Goal: Information Seeking & Learning: Learn about a topic

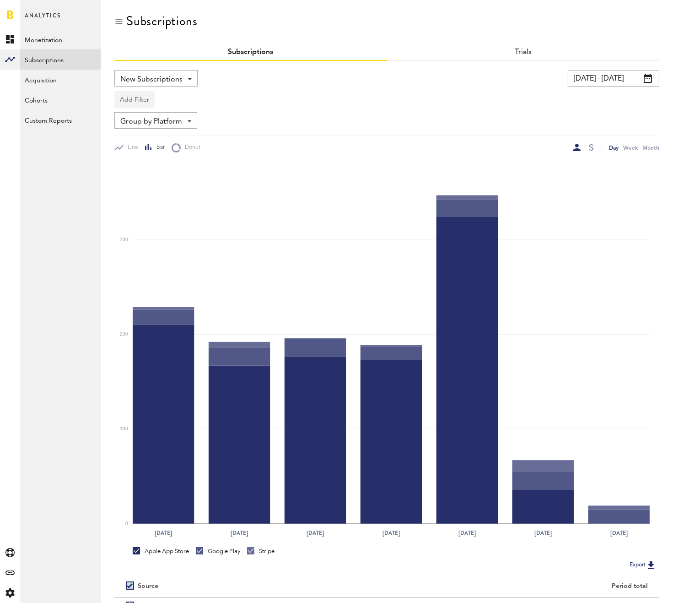
click at [142, 94] on button "Add Filter" at bounding box center [134, 99] width 40 height 16
click at [142, 135] on li "Apps" at bounding box center [156, 139] width 74 height 16
click at [168, 99] on div "Apps" at bounding box center [148, 101] width 40 height 16
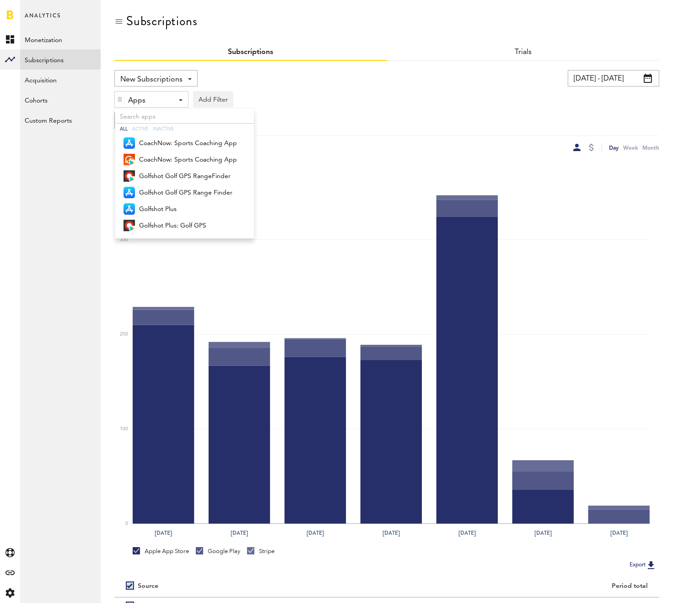
click at [302, 92] on div "Apps - All Active Inactive CoachNow: Sports Coaching App CoachNow: Sports Coach…" at bounding box center [386, 97] width 545 height 21
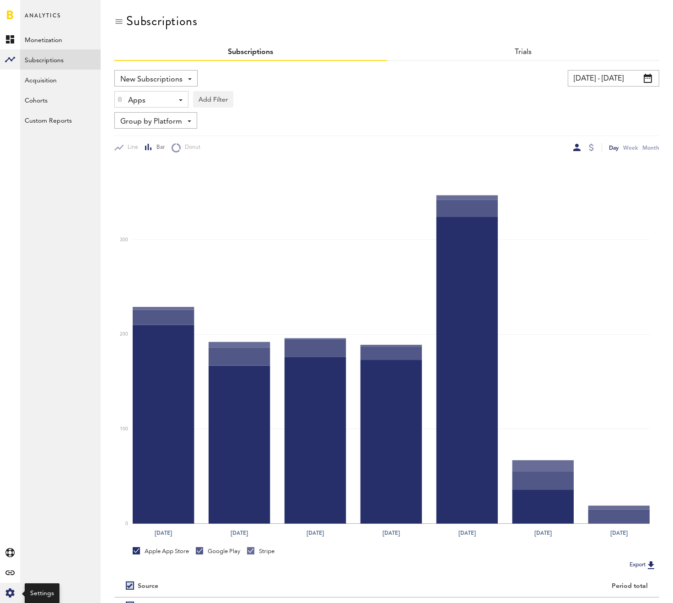
click at [11, 597] on icon at bounding box center [9, 592] width 9 height 9
click at [56, 60] on div "Log Out" at bounding box center [60, 57] width 81 height 16
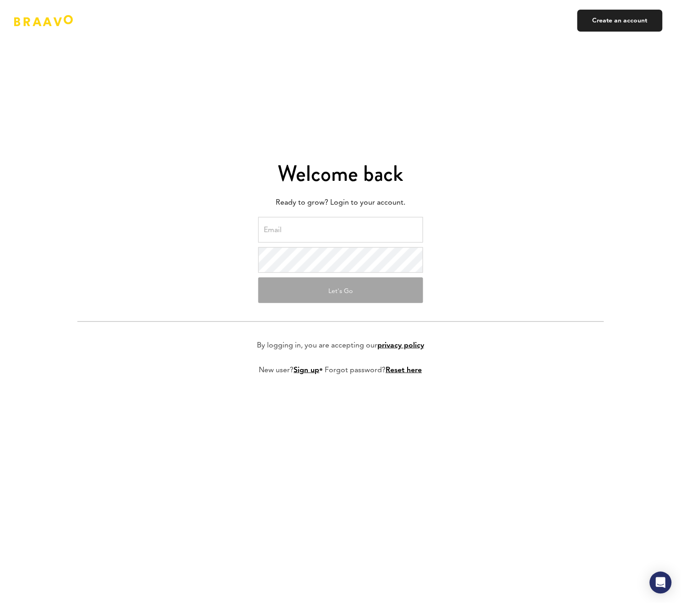
click at [301, 229] on input "email" at bounding box center [340, 230] width 165 height 26
type input "[EMAIL_ADDRESS][DOMAIN_NAME]"
click at [570, 210] on div "Welcome back Ready to grow? Login to your account. [EMAIL_ADDRESS][DOMAIN_NAME]…" at bounding box center [341, 302] width 536 height 388
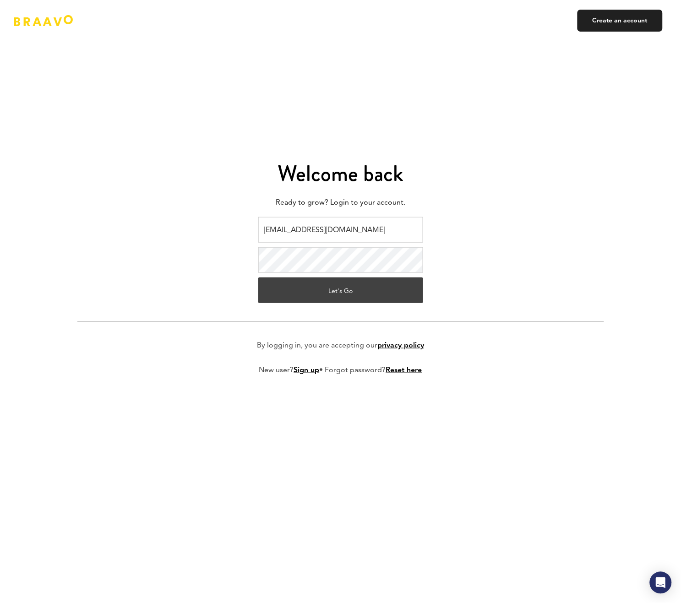
click at [410, 285] on button "Let's Go" at bounding box center [340, 290] width 165 height 26
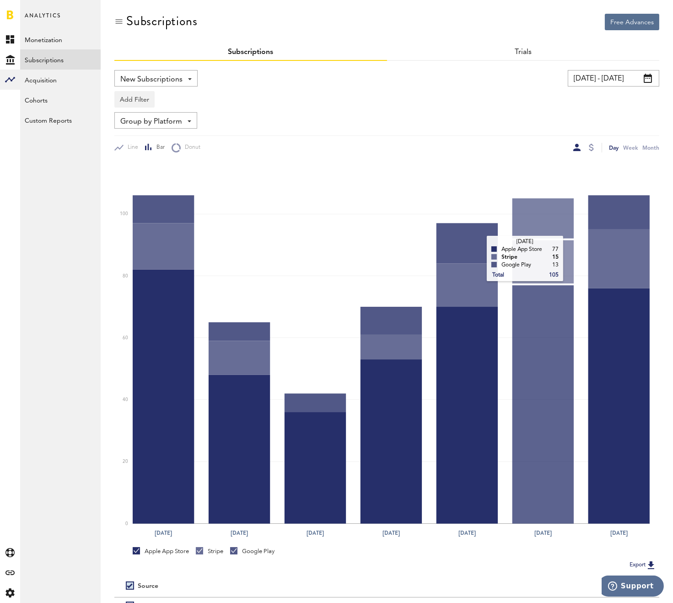
scroll to position [92, 0]
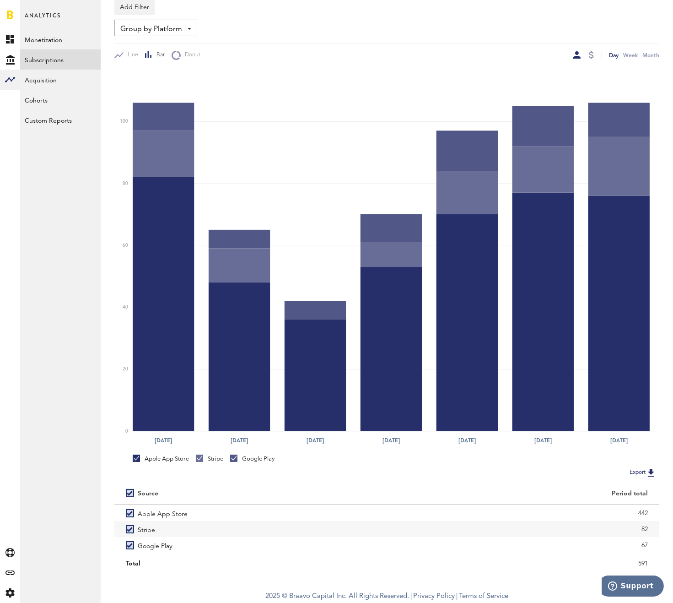
click at [595, 54] on div at bounding box center [591, 55] width 7 height 10
click at [593, 56] on div at bounding box center [591, 54] width 5 height 7
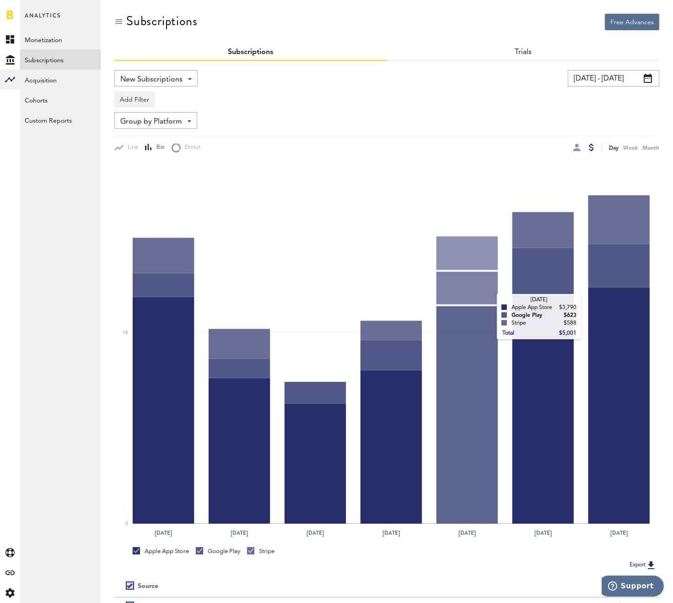
scroll to position [92, 0]
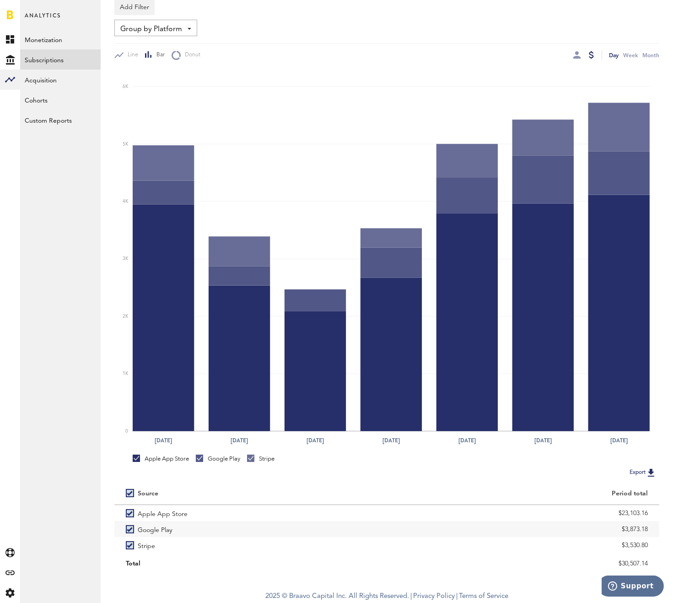
drag, startPoint x: 606, startPoint y: 511, endPoint x: 660, endPoint y: 518, distance: 54.0
click at [660, 518] on div "Free Advances Subscriptions Subscriptions Trials New Subscriptions Revenue MRR …" at bounding box center [387, 246] width 573 height 677
copy div "$23,103.16"
drag, startPoint x: 607, startPoint y: 532, endPoint x: 653, endPoint y: 532, distance: 46.2
click at [653, 532] on div "$3,873.18" at bounding box center [523, 529] width 273 height 16
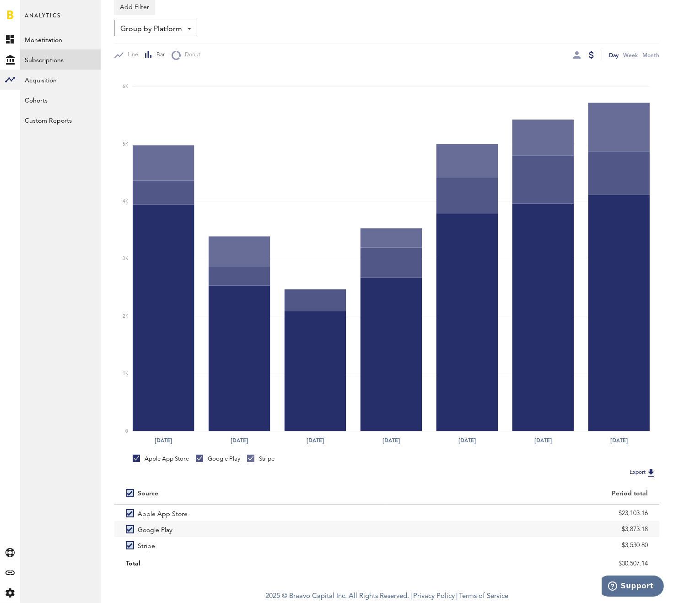
copy div "$3,873.18"
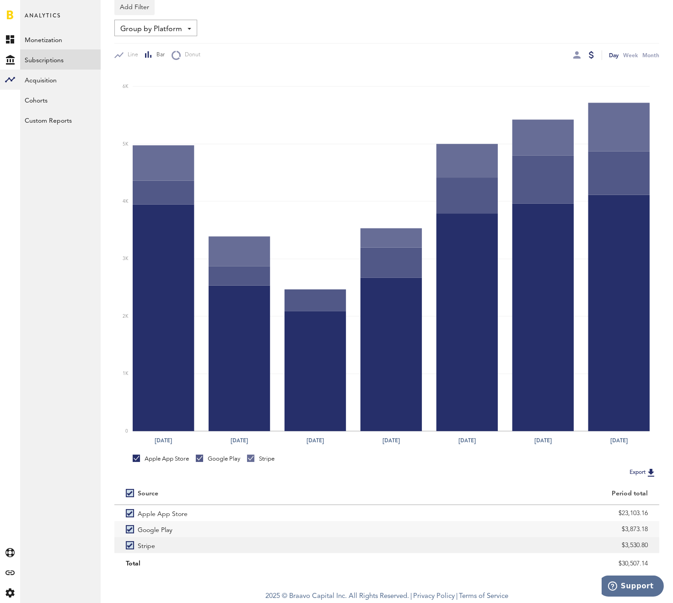
drag, startPoint x: 610, startPoint y: 546, endPoint x: 652, endPoint y: 548, distance: 42.2
click at [652, 548] on div "$3,530.80" at bounding box center [523, 545] width 273 height 16
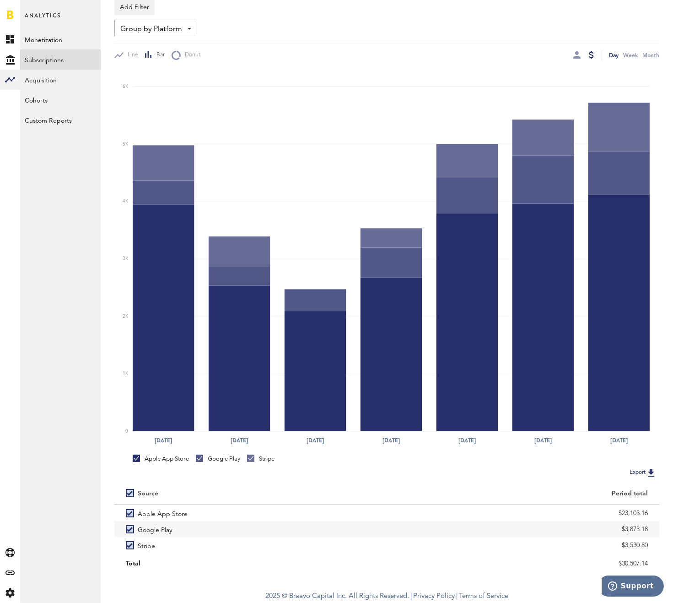
copy div "$3,530.80"
click at [56, 36] on link "Monetization" at bounding box center [60, 39] width 81 height 20
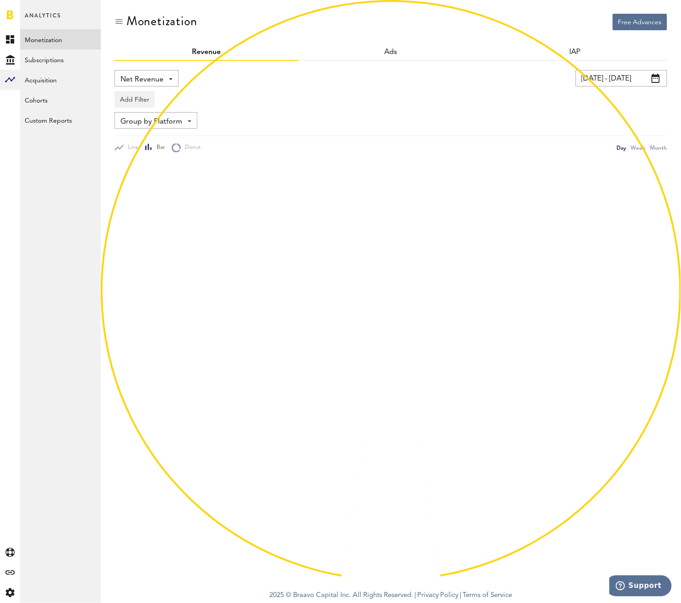
click at [130, 84] on span "Net Revenue" at bounding box center [141, 80] width 43 height 16
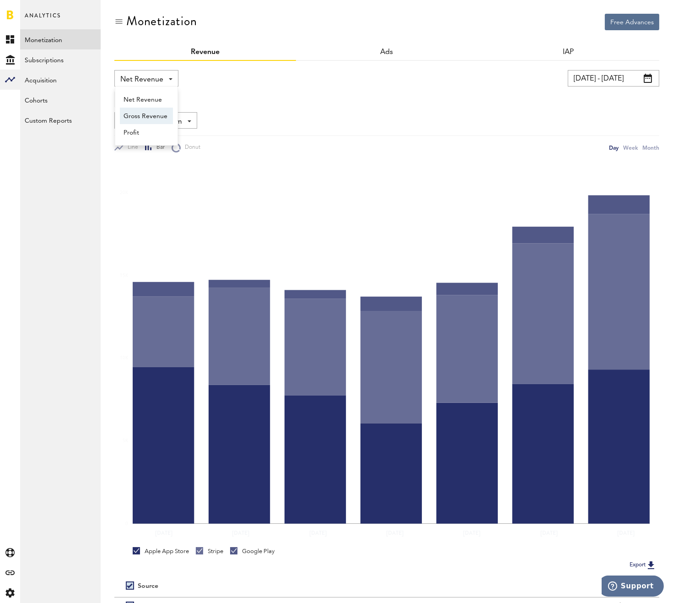
click at [139, 114] on span "Gross Revenue" at bounding box center [147, 116] width 46 height 16
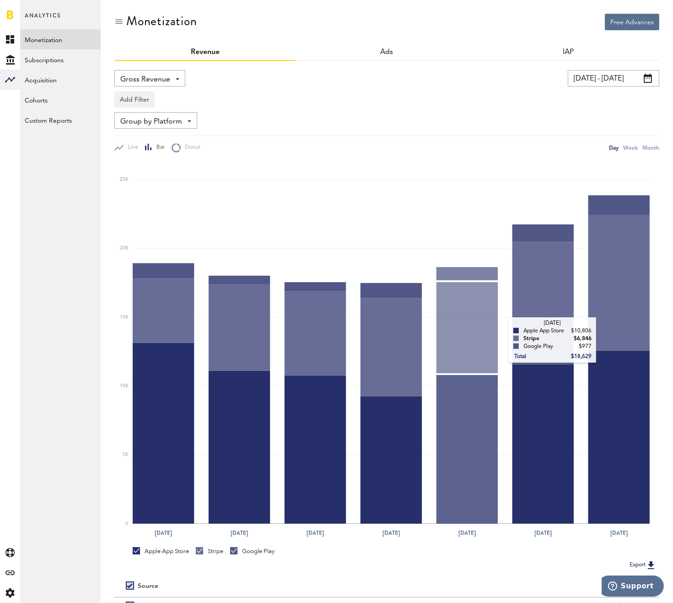
scroll to position [92, 0]
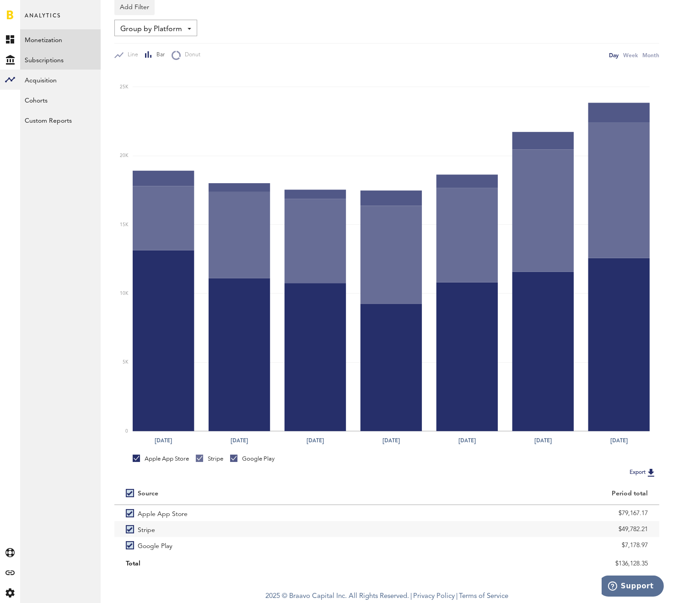
click at [51, 63] on link "Subscriptions" at bounding box center [60, 59] width 81 height 20
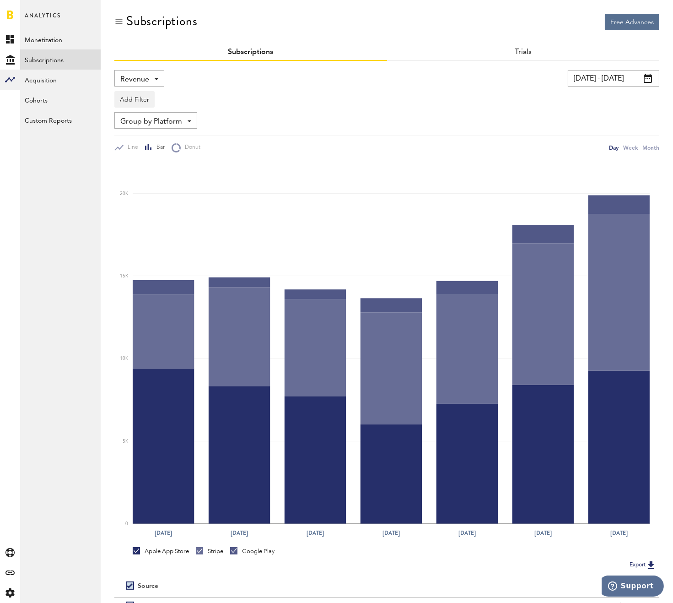
click at [636, 111] on div "Revenue Revenue MRR Actives Trial Status Billing Retries New Subscriptions Rene…" at bounding box center [386, 111] width 545 height 82
click at [143, 84] on span "Revenue" at bounding box center [134, 80] width 29 height 16
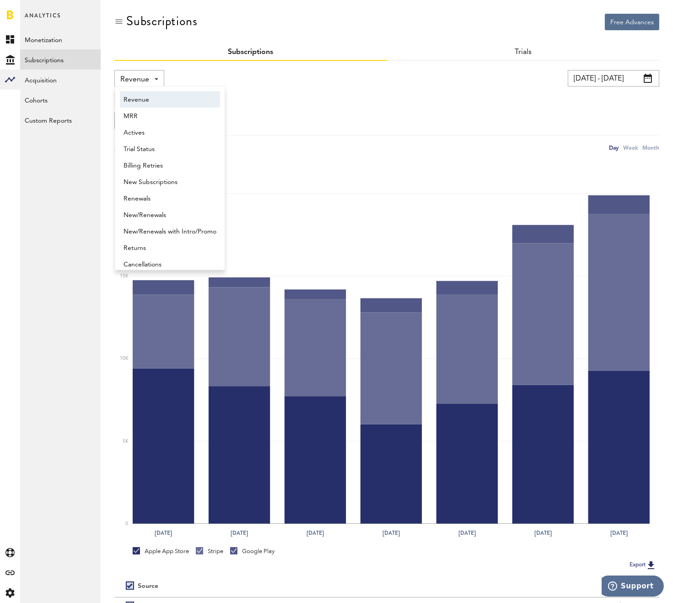
scroll to position [5, 0]
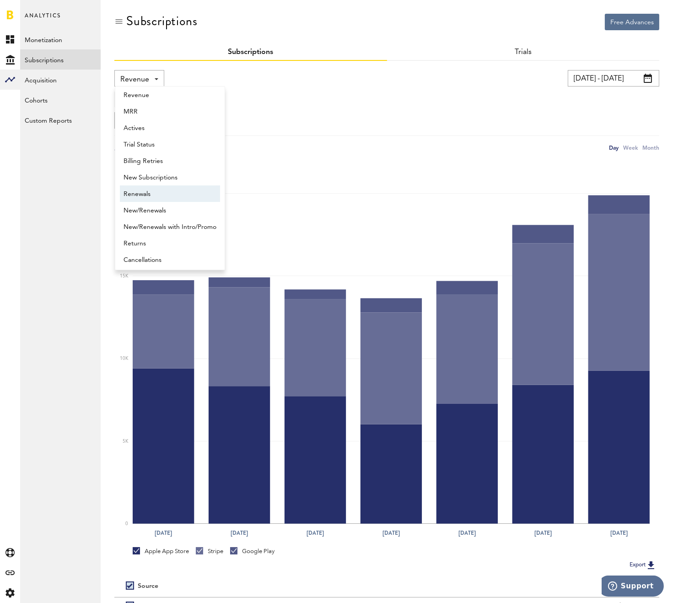
click at [146, 196] on span "Renewals" at bounding box center [170, 194] width 93 height 16
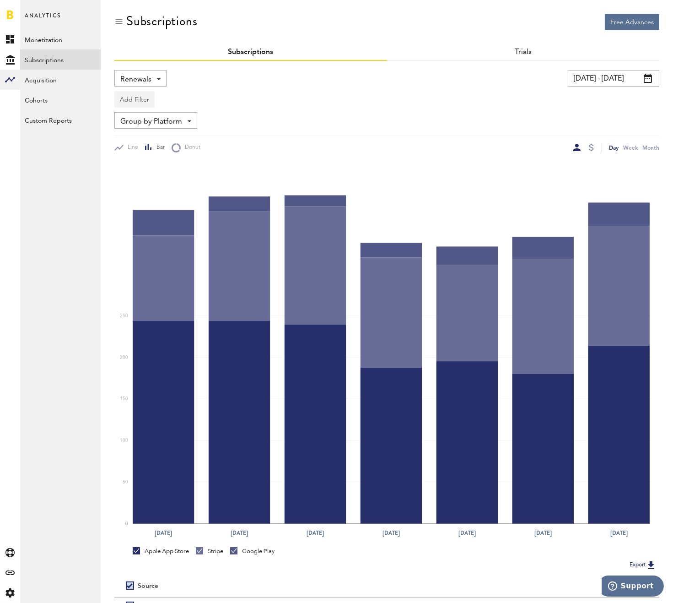
click at [131, 94] on button "Add Filter" at bounding box center [134, 99] width 40 height 16
click at [151, 173] on li "Subscription durations" at bounding box center [156, 172] width 74 height 16
click at [185, 116] on div "Group by Platform Group by Platform Group by App Group by Subscription Group by…" at bounding box center [155, 120] width 83 height 16
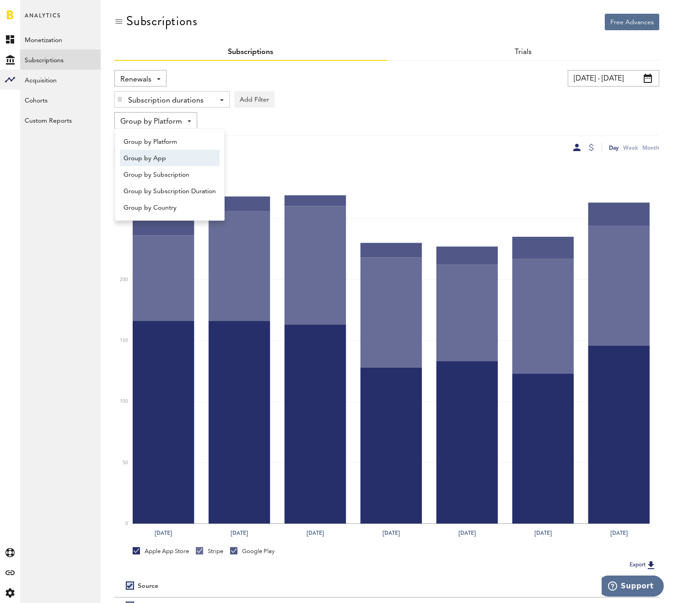
click at [149, 98] on div "Subscription durations" at bounding box center [168, 101] width 81 height 16
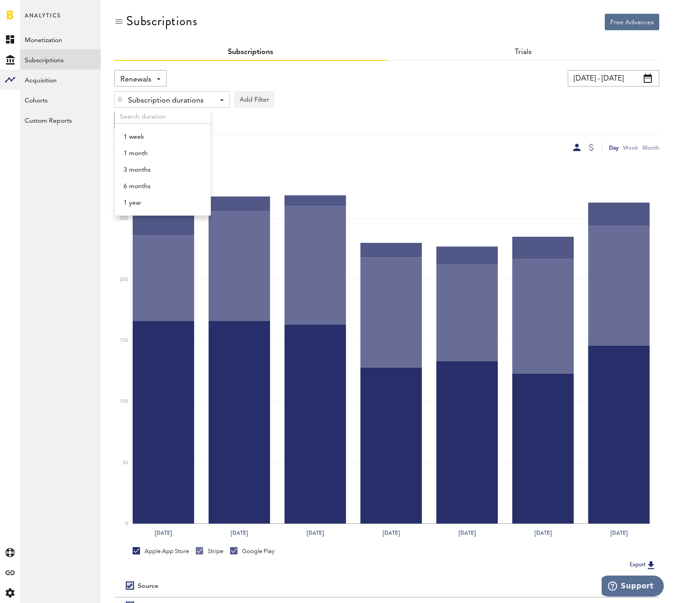
click at [188, 82] on div "Renewals Revenue MRR Actives Trial Status Billing Retries New Subscriptions Ren…" at bounding box center [240, 78] width 253 height 16
click at [115, 98] on div at bounding box center [120, 100] width 10 height 16
click at [136, 114] on span "Group by Platform" at bounding box center [151, 122] width 62 height 16
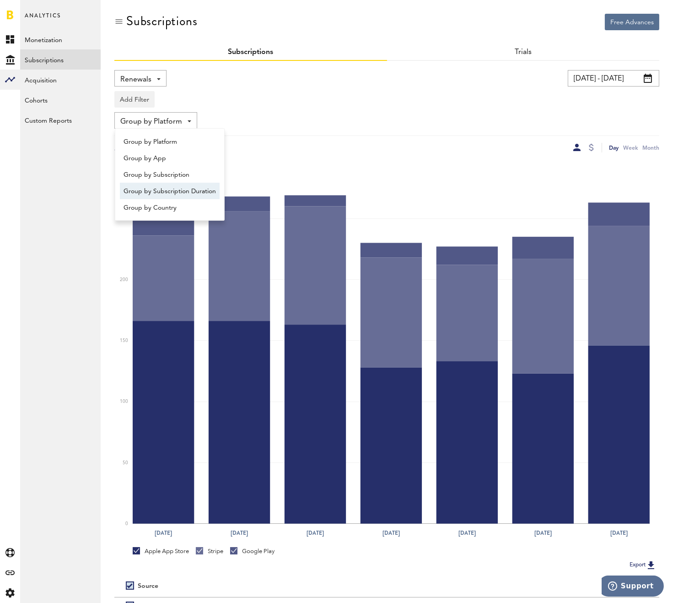
click at [149, 192] on span "Group by Subscription Duration" at bounding box center [170, 192] width 92 height 16
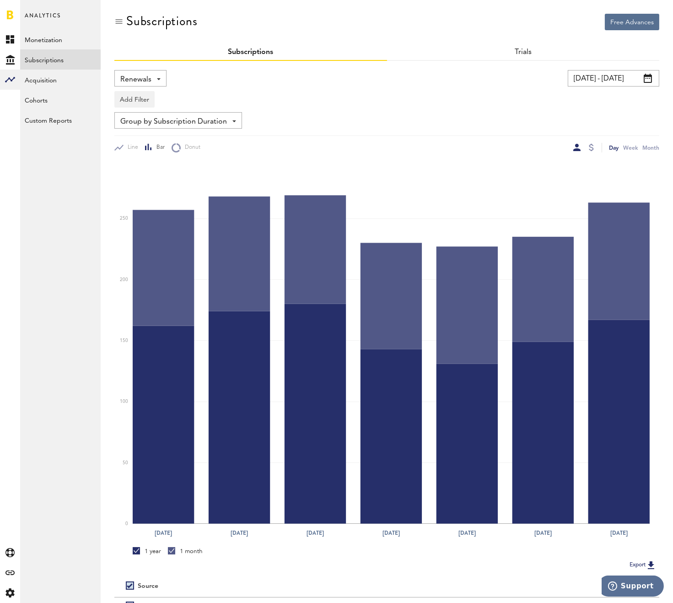
click at [656, 99] on div "Add Filter Platforms Apps Subscriptions Subscription durations Countries" at bounding box center [386, 97] width 545 height 21
click at [634, 80] on input "[DATE] - [DATE]" at bounding box center [614, 78] width 92 height 16
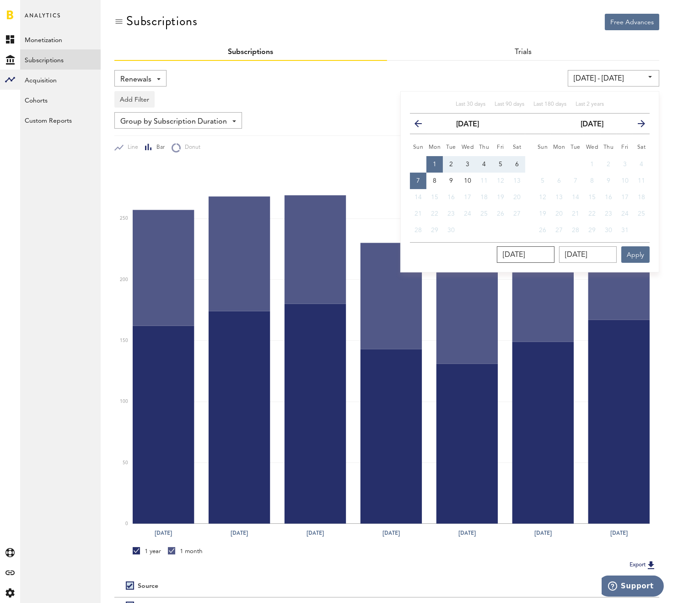
click at [555, 253] on input "[DATE]" at bounding box center [526, 254] width 58 height 16
type input "09/01/2024"
type input "09/01/24 - 09/07/25"
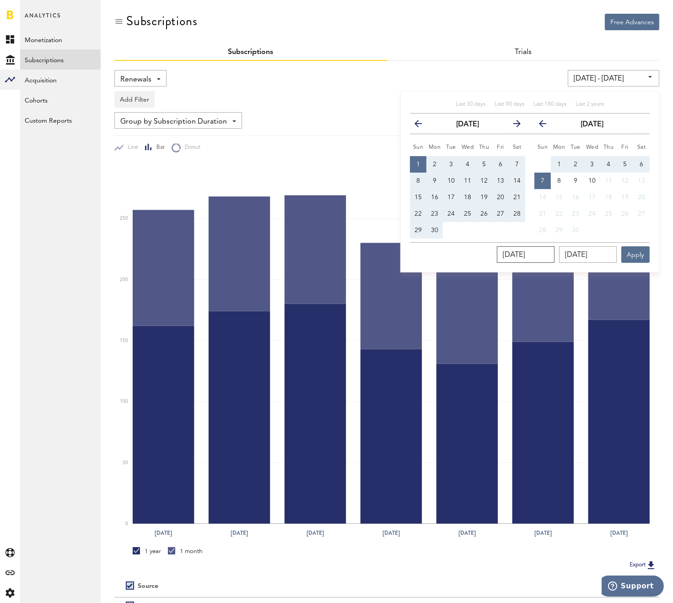
type input "09/01/2024"
click at [612, 256] on input "[DATE]" at bounding box center [588, 254] width 58 height 16
type input "09/07/202_"
type input "09/01/24 - 09/07/24"
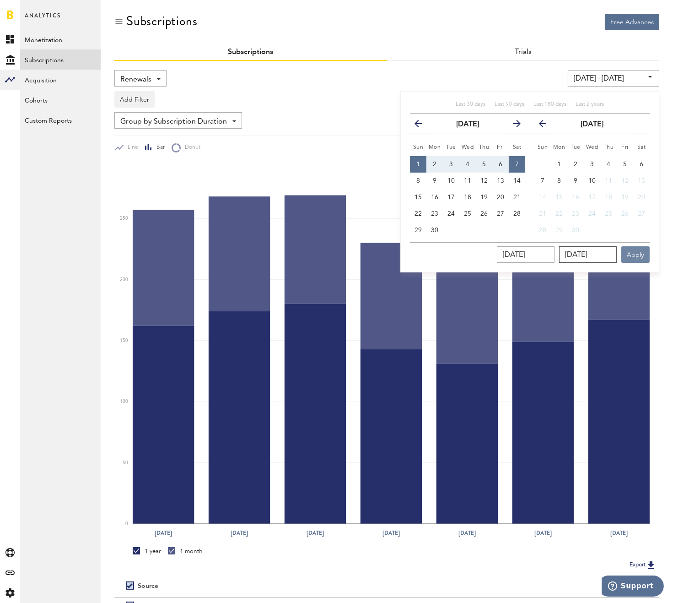
type input "09/07/2024"
click at [628, 253] on button "Apply" at bounding box center [636, 254] width 28 height 16
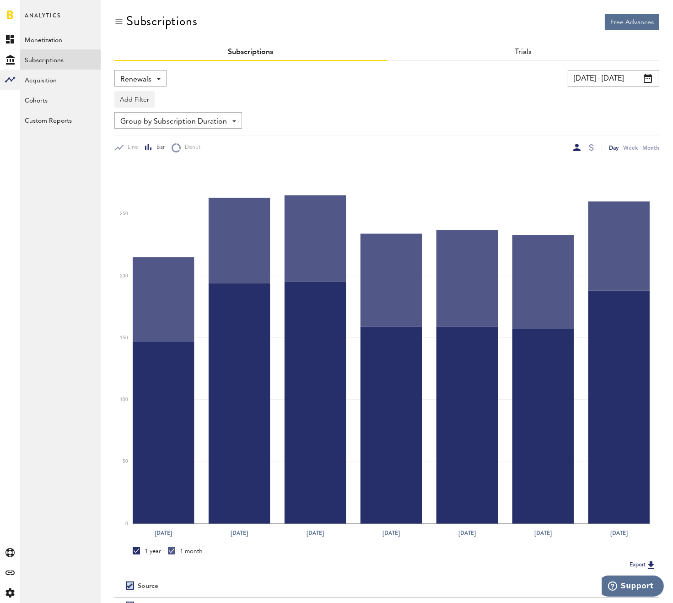
click at [159, 75] on div "Renewals Revenue MRR Actives Trial Status Billing Retries New Subscriptions Ren…" at bounding box center [140, 78] width 52 height 16
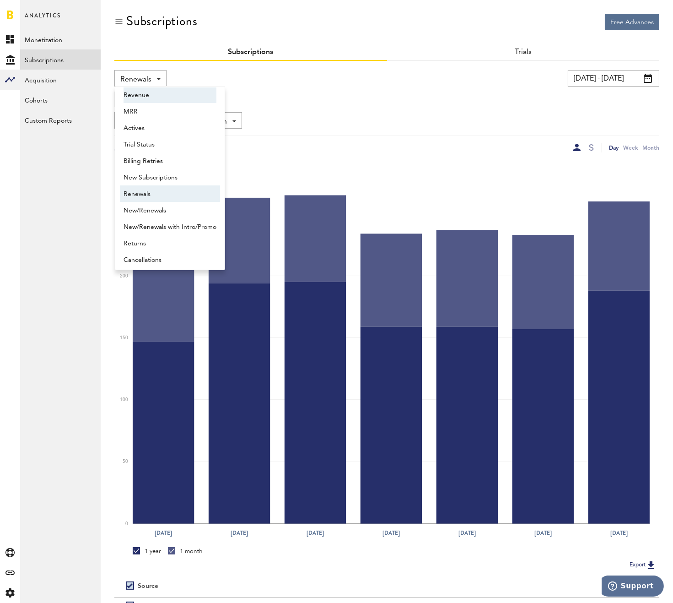
scroll to position [7, 0]
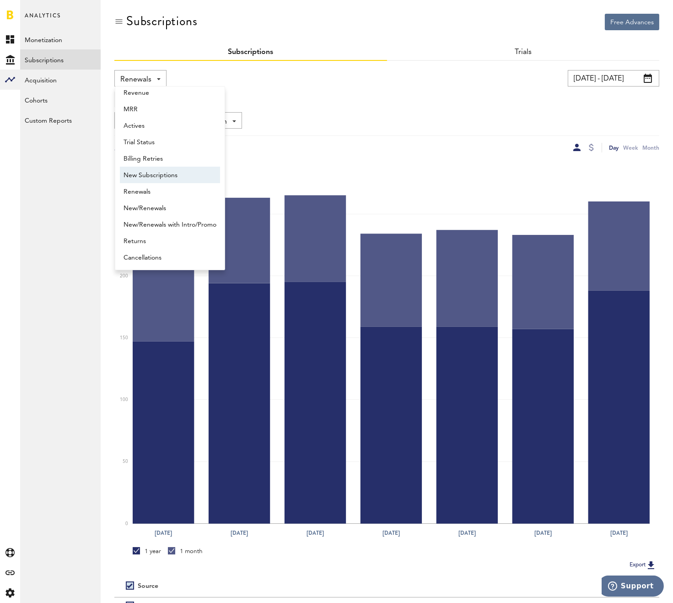
click at [144, 167] on link "New Subscriptions" at bounding box center [170, 175] width 100 height 16
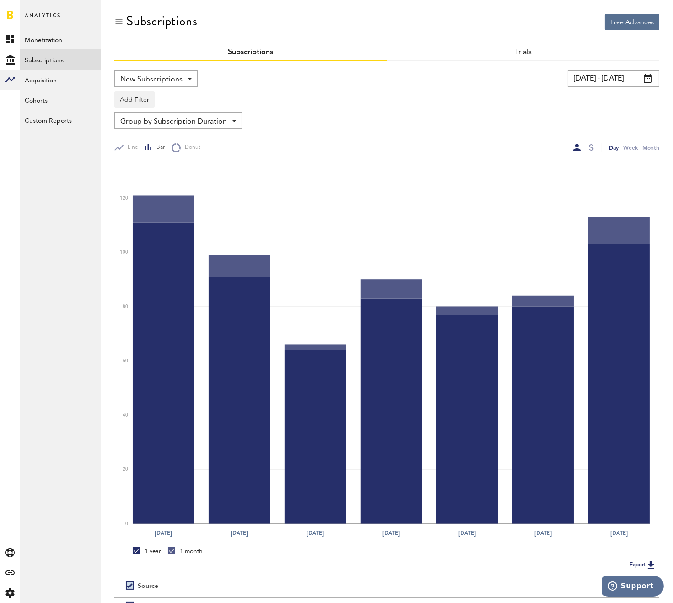
click at [135, 114] on span "Group by Subscription Duration" at bounding box center [173, 122] width 107 height 16
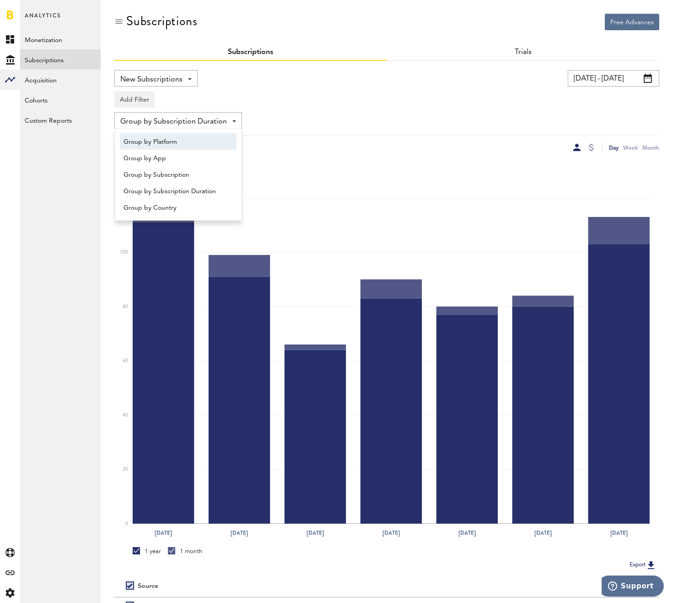
click at [140, 145] on span "Group by Platform" at bounding box center [178, 142] width 109 height 16
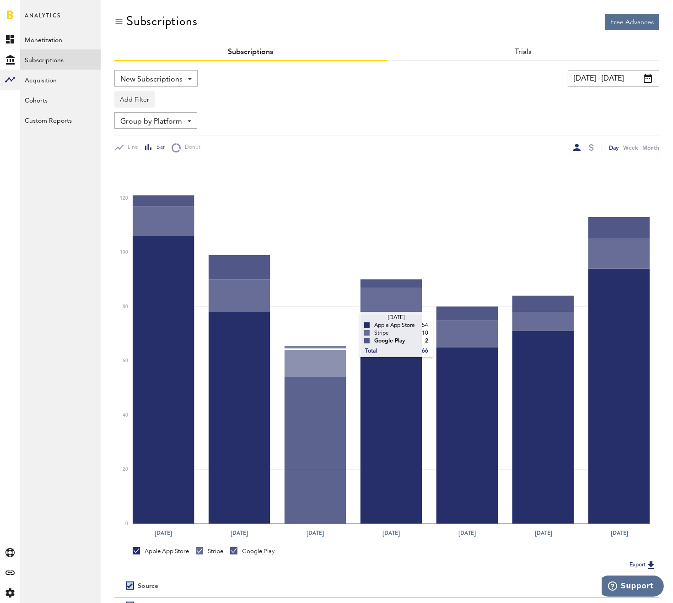
scroll to position [92, 0]
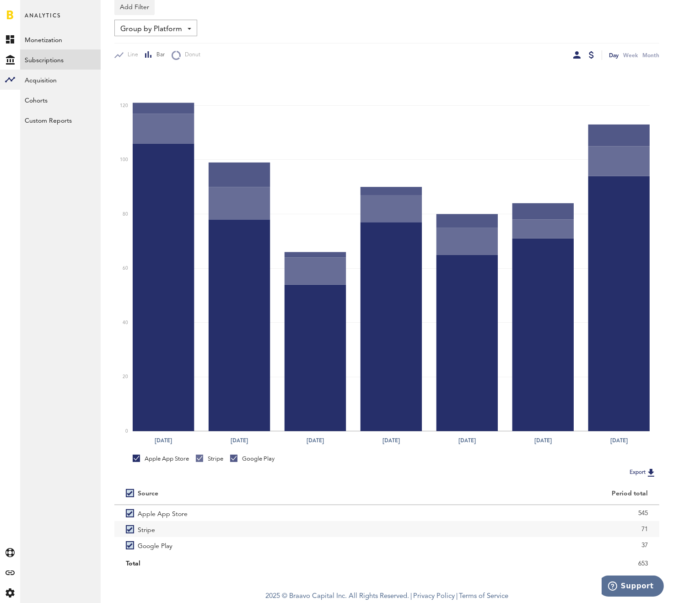
click at [592, 51] on div at bounding box center [591, 54] width 5 height 7
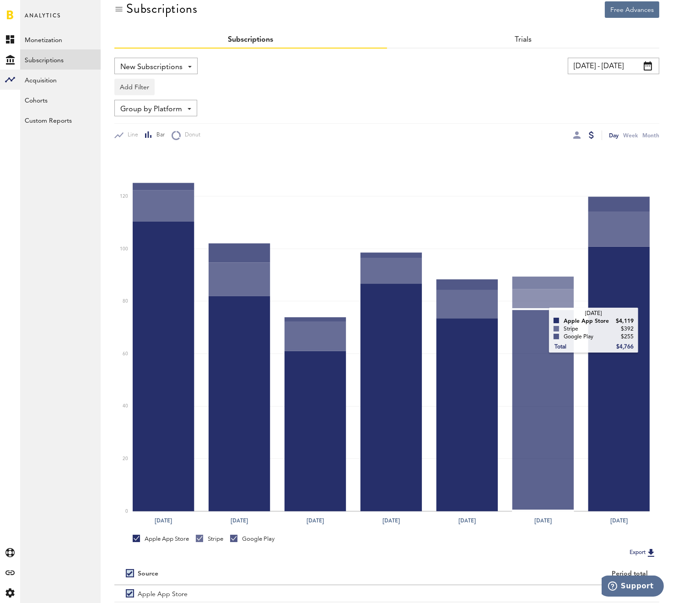
scroll to position [92, 0]
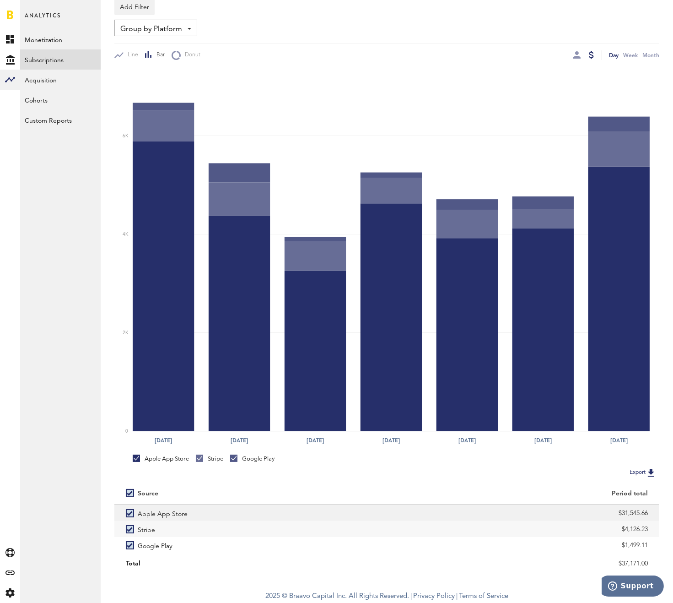
click at [610, 514] on div "$31,545.66" at bounding box center [524, 513] width 250 height 14
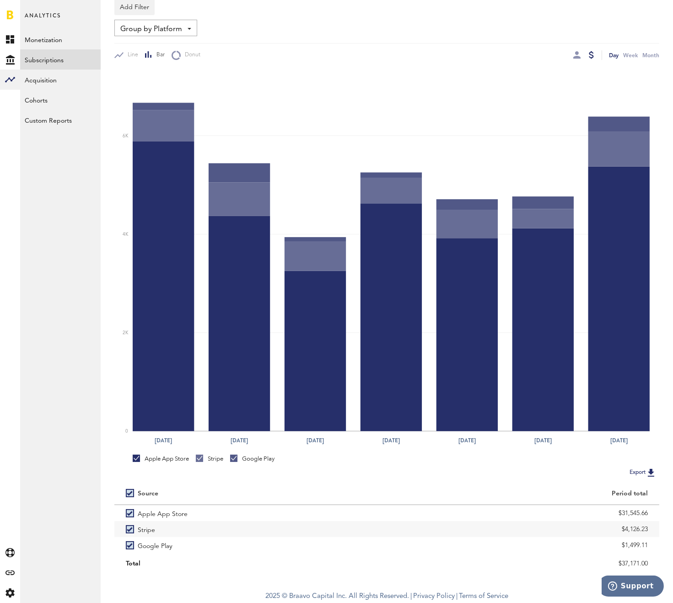
drag, startPoint x: 658, startPoint y: 511, endPoint x: 685, endPoint y: 510, distance: 27.5
click at [673, 510] on html "Hello, Haris Log Out Created with Sketch. Created with Sketch. Created with Ske…" at bounding box center [336, 256] width 673 height 696
copy div "$31,545.66"
drag, startPoint x: 607, startPoint y: 534, endPoint x: 673, endPoint y: 526, distance: 66.4
click at [673, 526] on html "Hello, Haris Log Out Created with Sketch. Created with Sketch. Created with Ske…" at bounding box center [336, 256] width 673 height 696
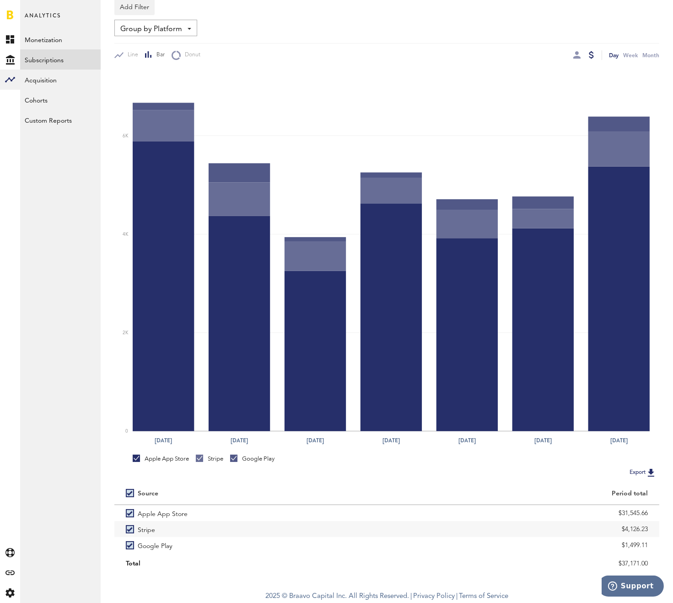
copy div "$4,126.23"
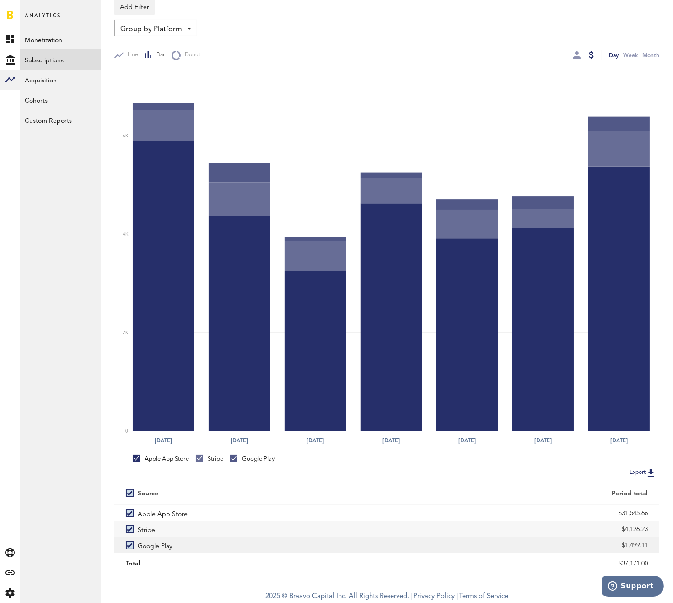
drag, startPoint x: 621, startPoint y: 541, endPoint x: 654, endPoint y: 546, distance: 33.8
click at [654, 546] on div "$1,499.11" at bounding box center [523, 545] width 273 height 16
copy div "$1,499.11"
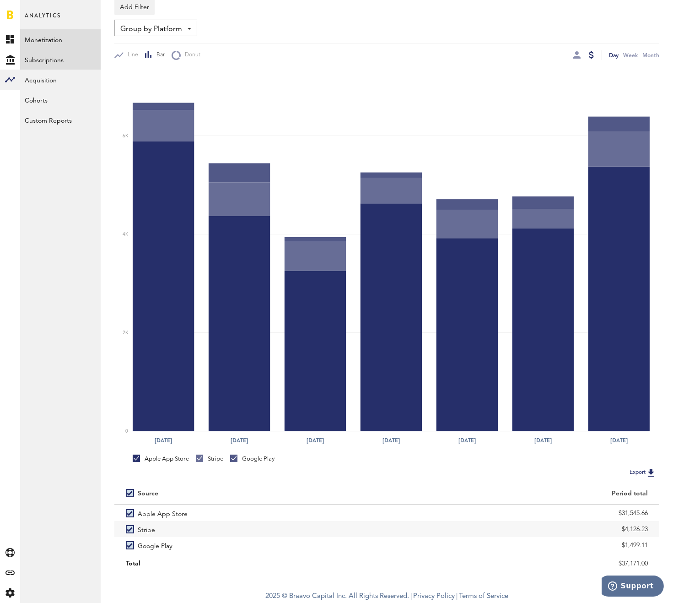
click at [64, 38] on link "Monetization" at bounding box center [60, 39] width 81 height 20
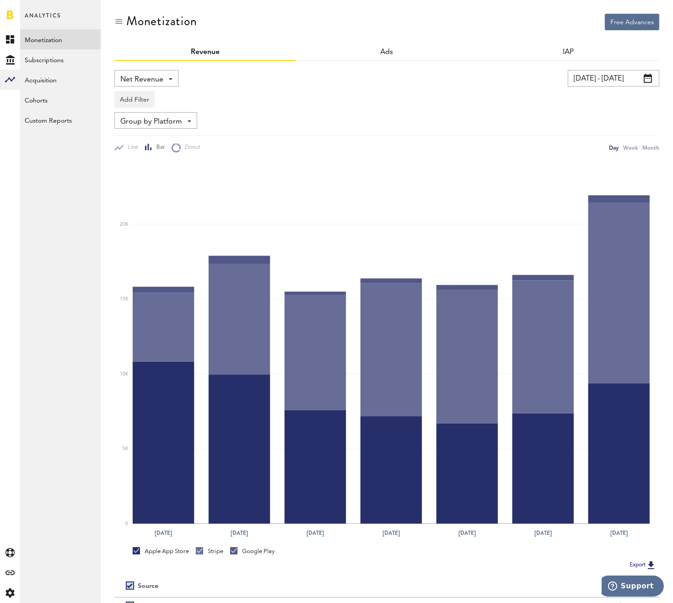
click at [144, 72] on span "Net Revenue" at bounding box center [141, 80] width 43 height 16
click at [153, 112] on span "Gross Revenue" at bounding box center [147, 116] width 46 height 16
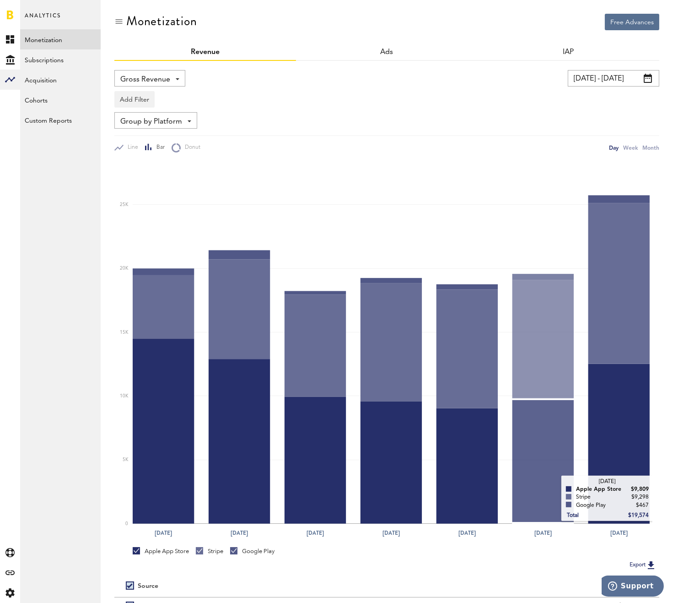
scroll to position [92, 0]
